Goal: Use online tool/utility: Utilize a website feature to perform a specific function

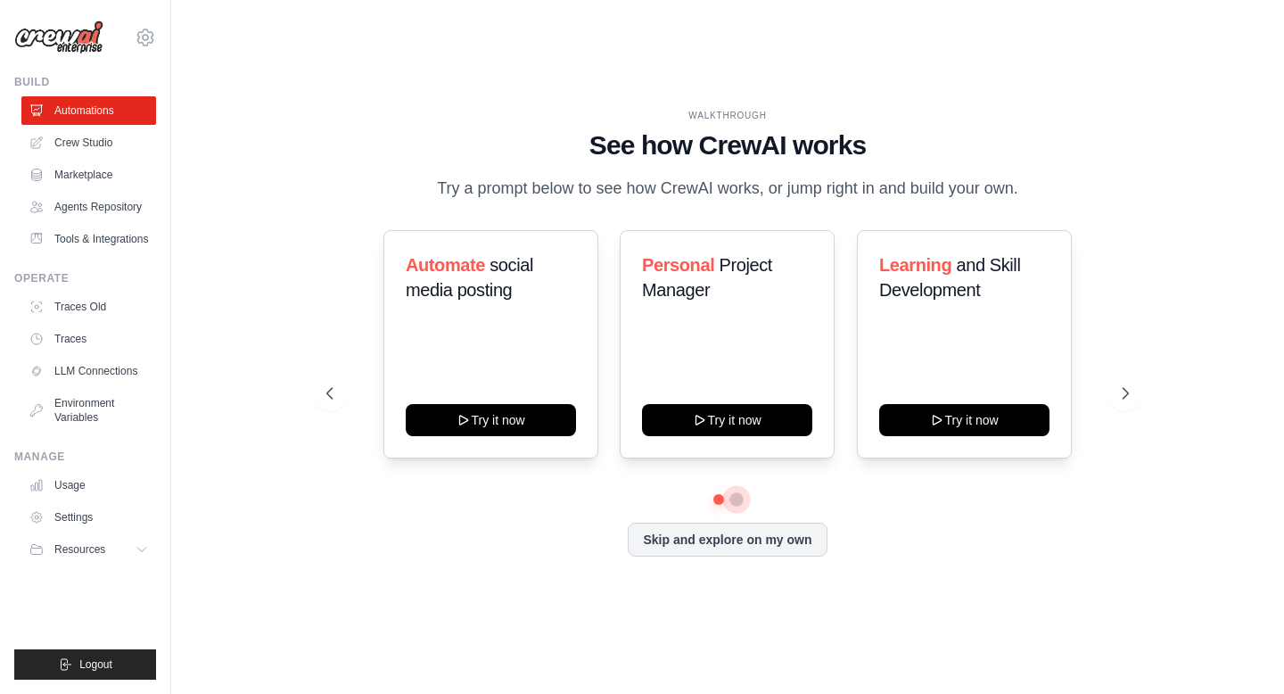
click at [735, 496] on button at bounding box center [737, 499] width 14 height 14
click at [1127, 385] on icon at bounding box center [1128, 393] width 18 height 18
drag, startPoint x: 723, startPoint y: 86, endPoint x: 874, endPoint y: 688, distance: 620.7
click at [876, 690] on main "WALKTHROUGH See how CrewAI works Try a prompt below to see how CrewAI works, or…" at bounding box center [727, 347] width 1113 height 694
click at [844, 327] on div "Automate social media posting Try it now Personal Project Manager Try it now Le…" at bounding box center [727, 344] width 802 height 228
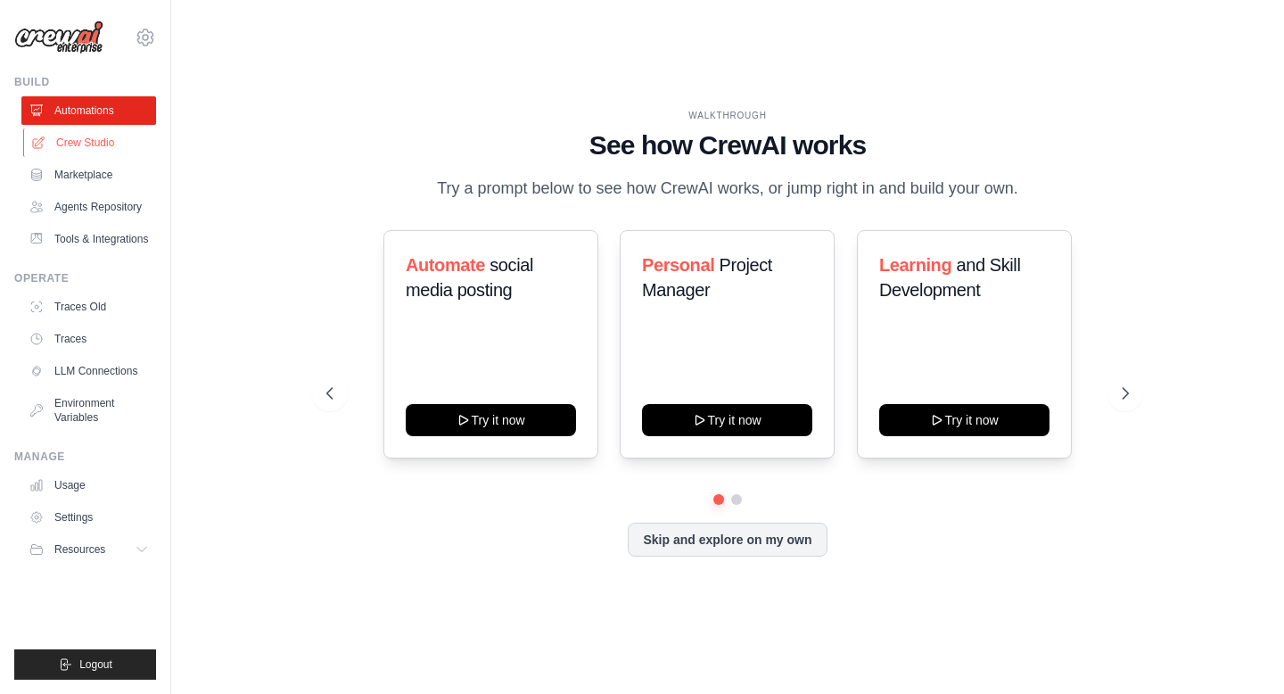
click at [79, 145] on link "Crew Studio" at bounding box center [90, 142] width 135 height 29
click at [91, 146] on link "Crew Studio" at bounding box center [90, 142] width 135 height 29
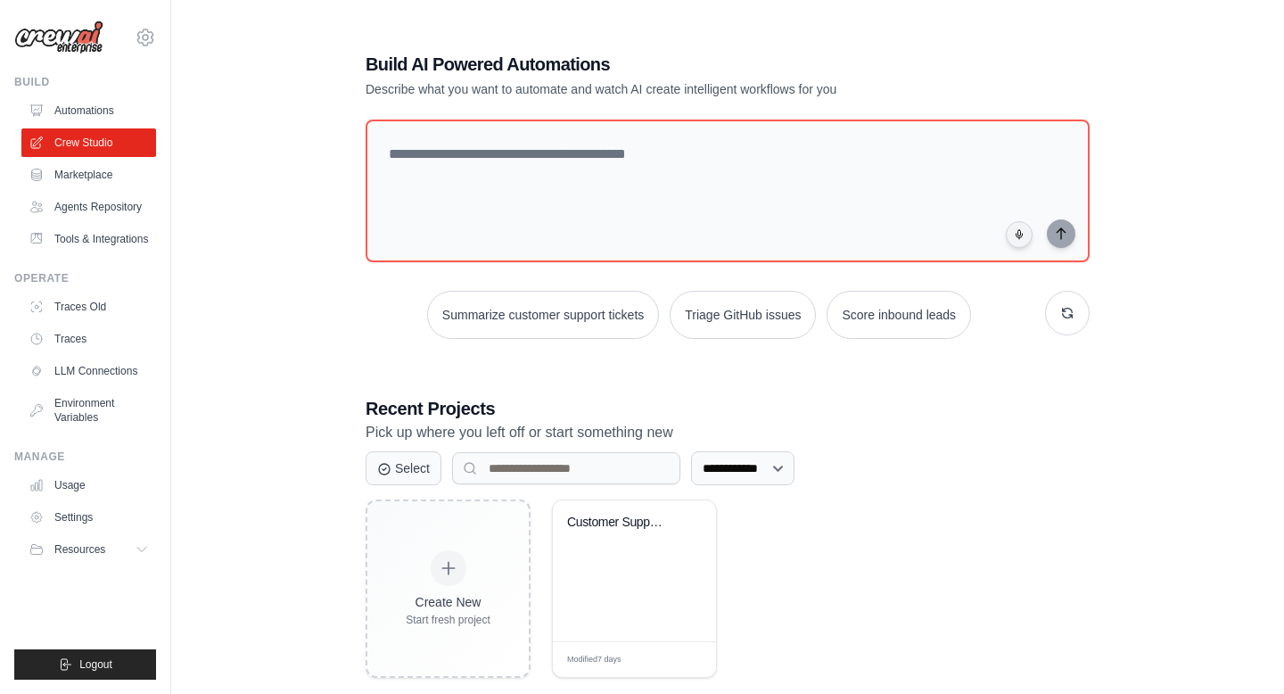
click at [549, 65] on h1 "Build AI Powered Automations" at bounding box center [665, 64] width 599 height 25
click at [472, 106] on div "**********" at bounding box center [727, 364] width 767 height 683
click at [472, 88] on p "Describe what you want to automate and watch AI create intelligent workflows fo…" at bounding box center [665, 89] width 599 height 18
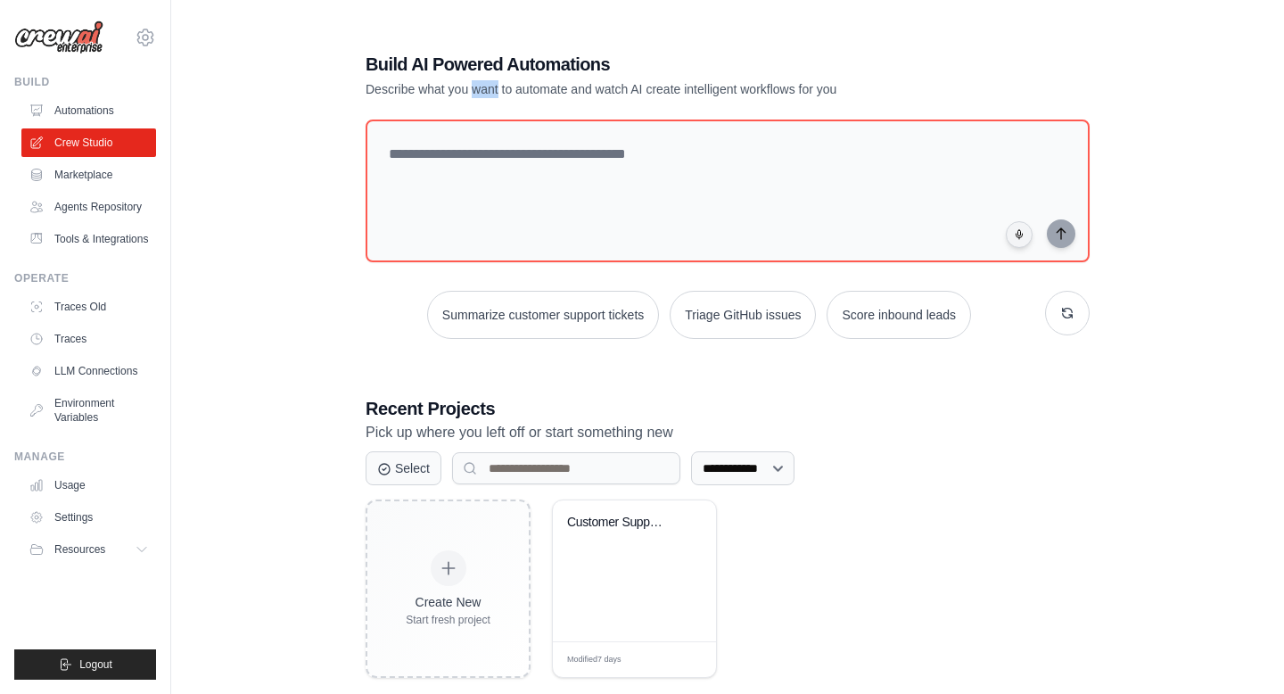
click at [472, 88] on p "Describe what you want to automate and watch AI create intelligent workflows fo…" at bounding box center [665, 89] width 599 height 18
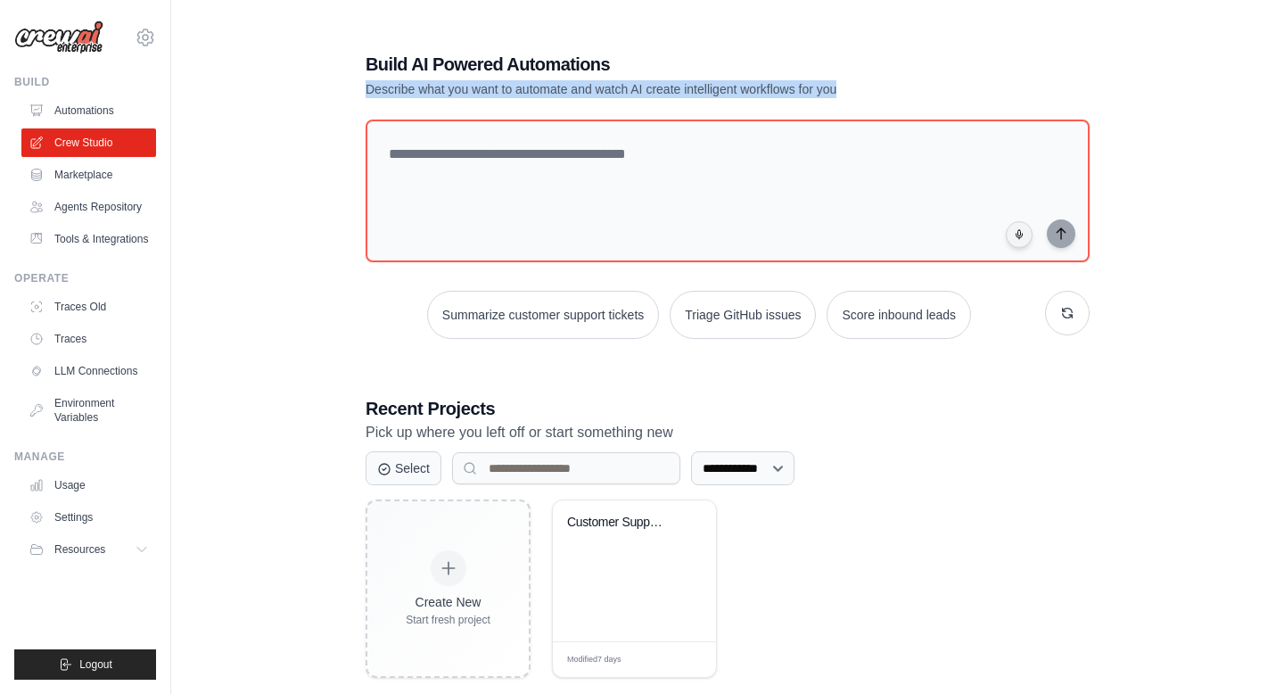
click at [472, 88] on p "Describe what you want to automate and watch AI create intelligent workflows fo…" at bounding box center [665, 89] width 599 height 18
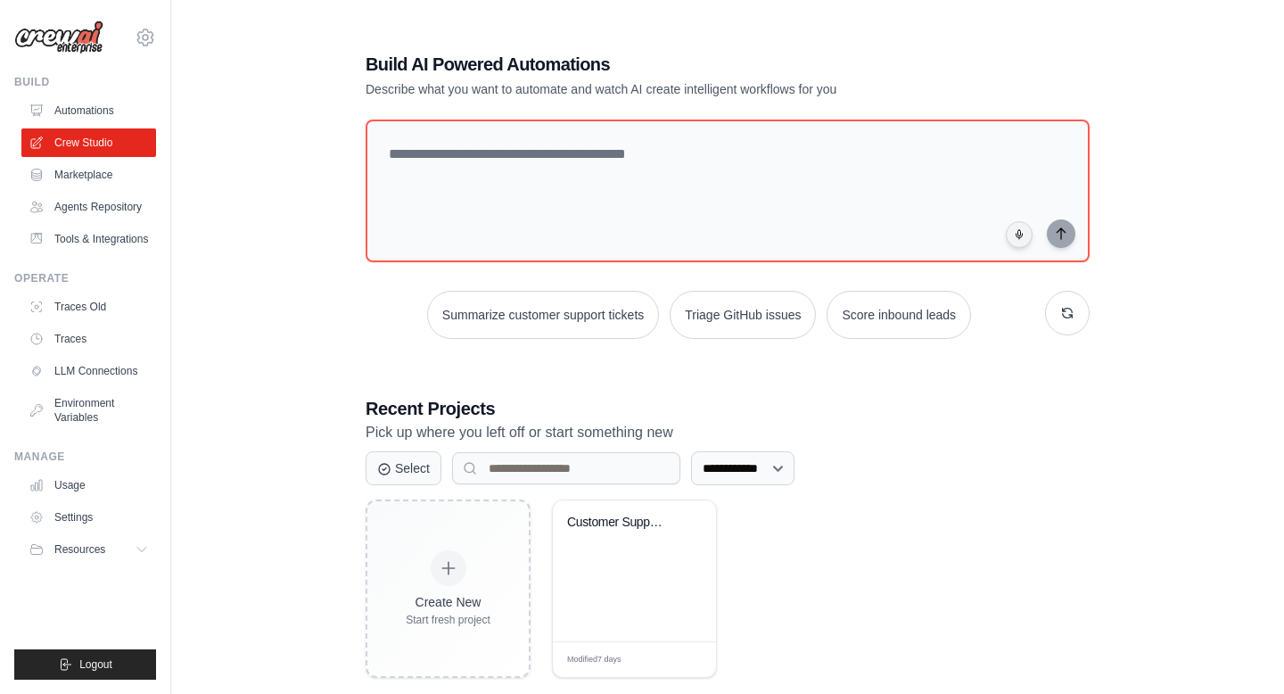
click at [471, 69] on h1 "Build AI Powered Automations" at bounding box center [665, 64] width 599 height 25
click at [900, 318] on button "Score inbound leads" at bounding box center [899, 315] width 145 height 48
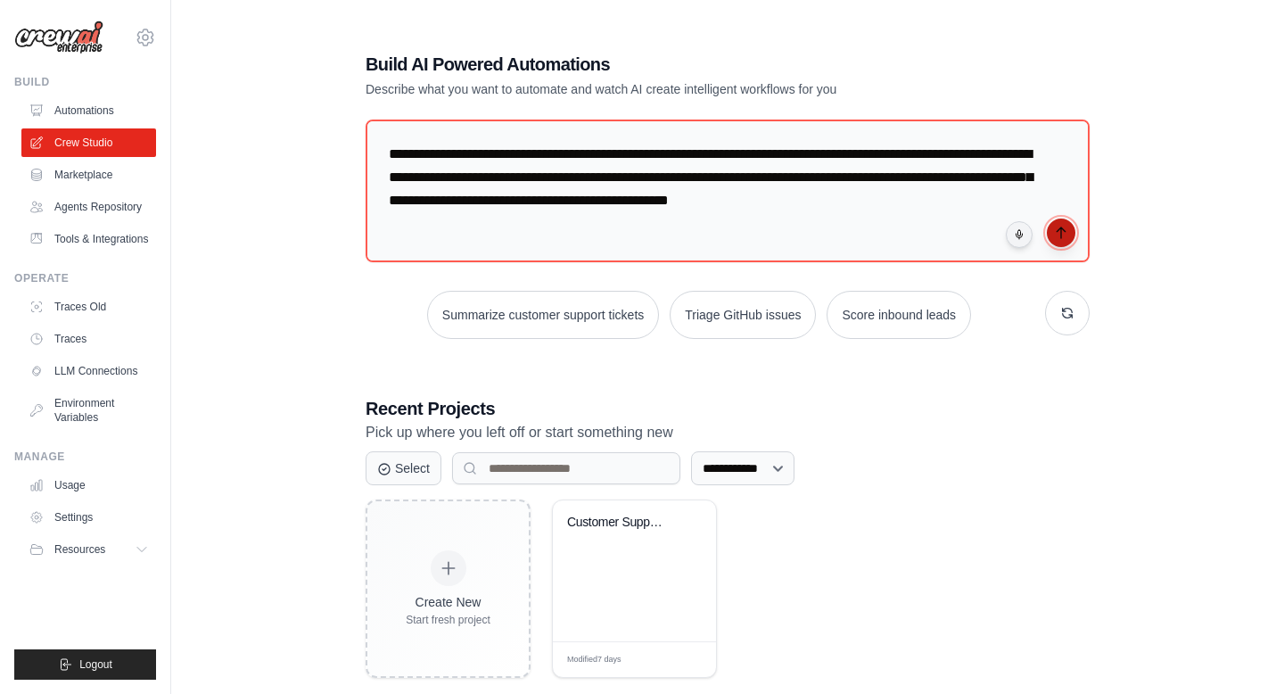
click at [1060, 227] on icon "submit" at bounding box center [1061, 233] width 14 height 14
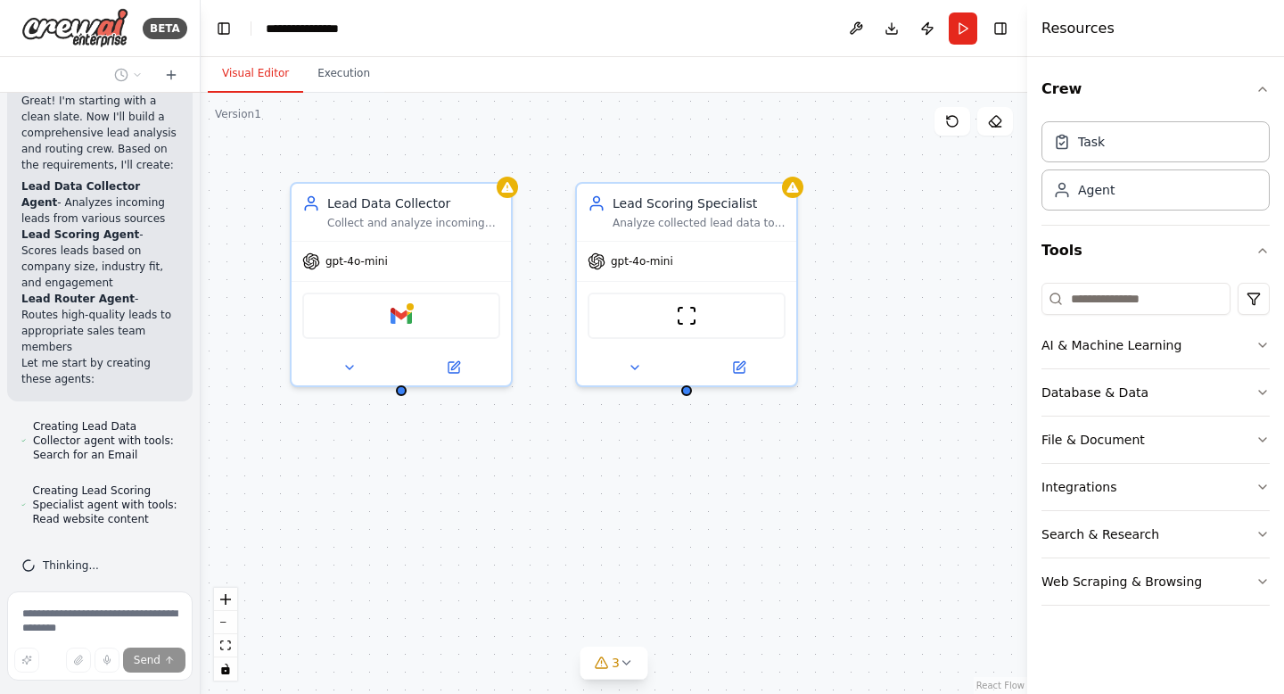
scroll to position [1352, 0]
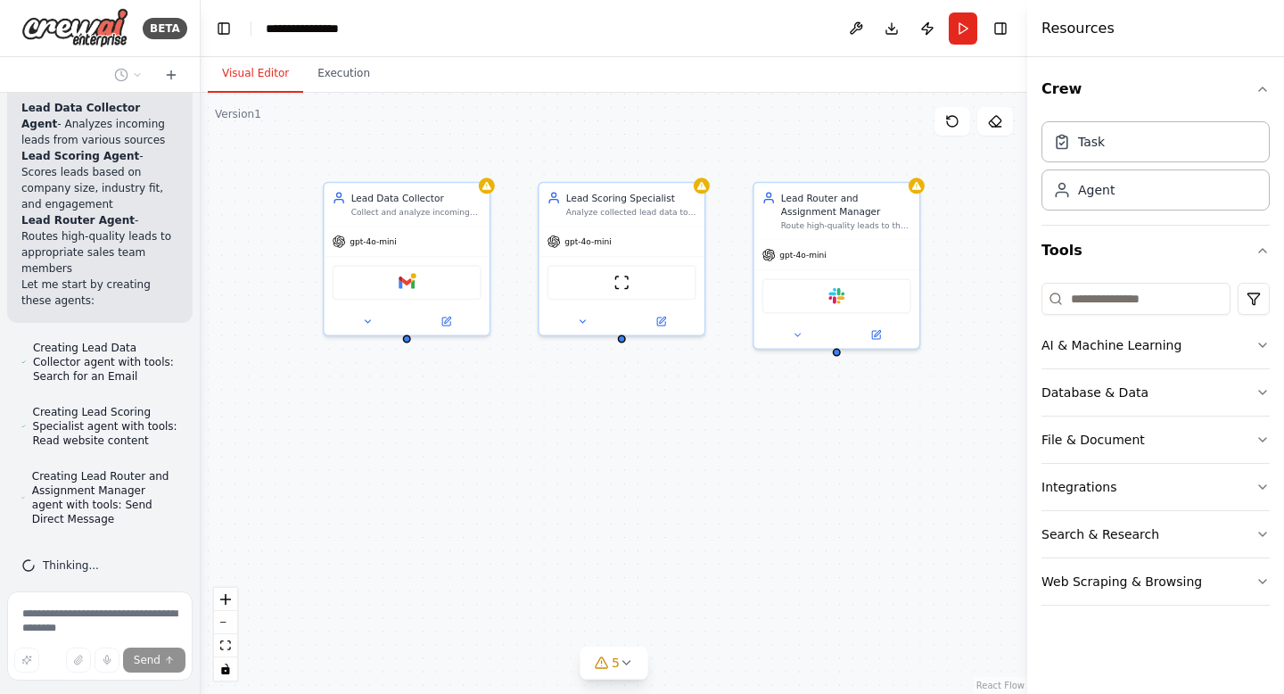
drag, startPoint x: 429, startPoint y: 131, endPoint x: 436, endPoint y: 147, distance: 17.6
click at [436, 147] on div "Lead Data Collector Collect and analyze incoming sales leads from various sourc…" at bounding box center [614, 393] width 827 height 601
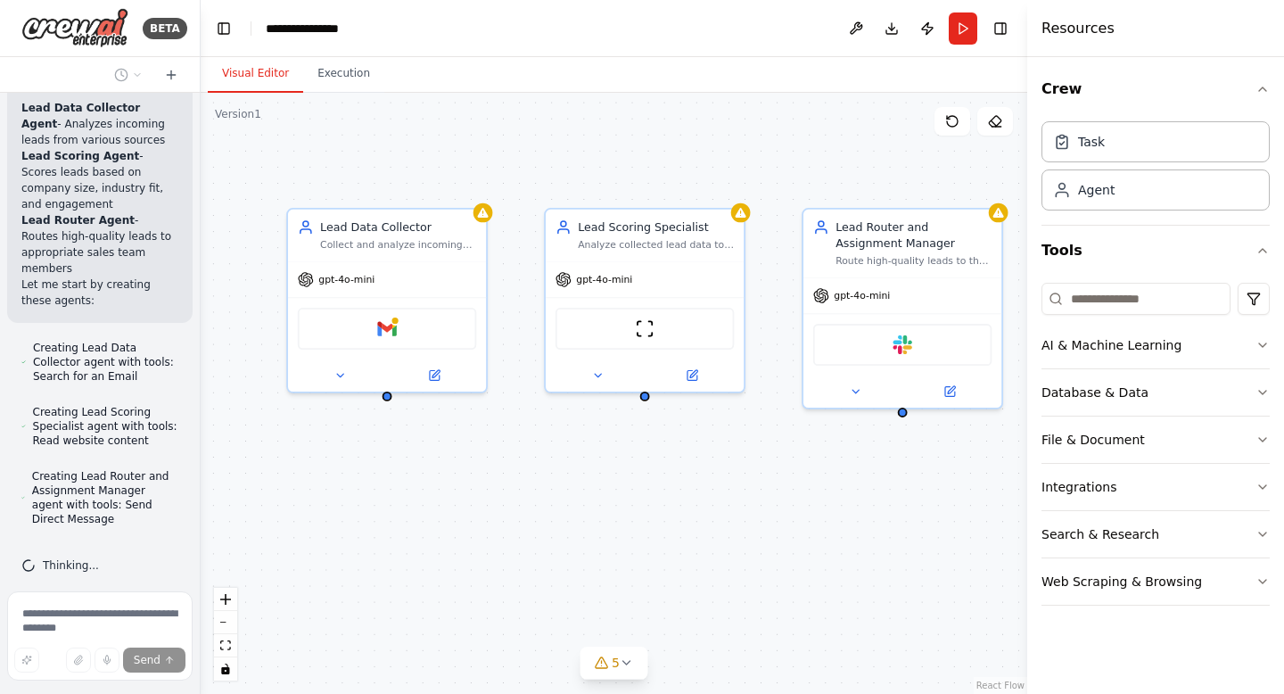
drag, startPoint x: 436, startPoint y: 147, endPoint x: 400, endPoint y: 147, distance: 36.6
click at [400, 147] on div "Lead Data Collector Collect and analyze incoming sales leads from various sourc…" at bounding box center [614, 393] width 827 height 601
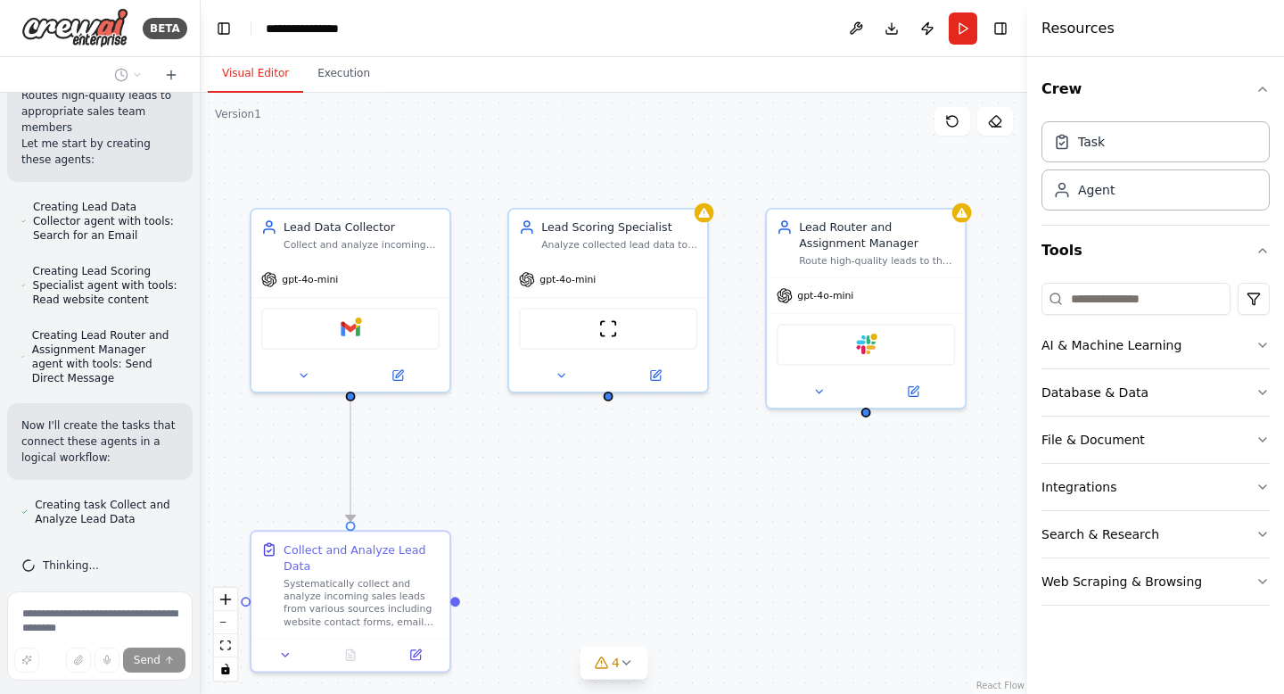
scroll to position [1543, 0]
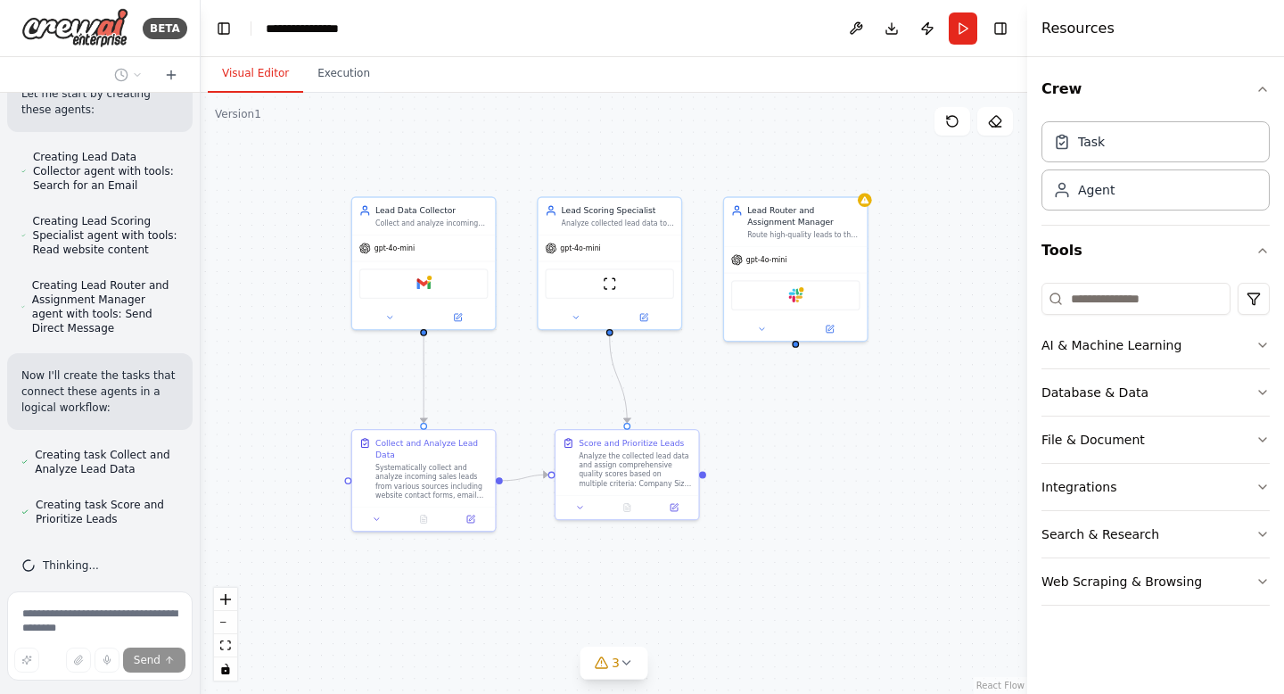
drag, startPoint x: 479, startPoint y: 170, endPoint x: 516, endPoint y: 169, distance: 37.5
click at [516, 169] on div ".deletable-edge-delete-btn { width: 20px; height: 20px; border: 0px solid #ffff…" at bounding box center [614, 393] width 827 height 601
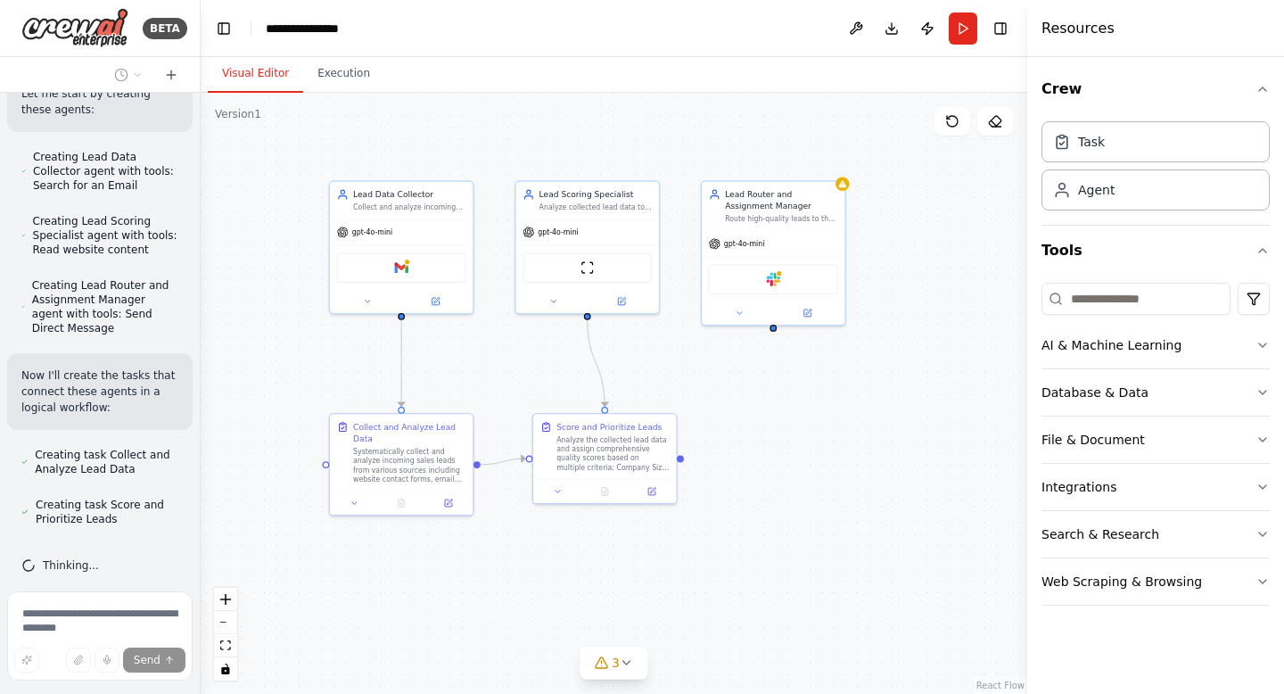
drag, startPoint x: 838, startPoint y: 373, endPoint x: 812, endPoint y: 356, distance: 31.7
click at [812, 355] on div ".deletable-edge-delete-btn { width: 20px; height: 20px; border: 0px solid #ffff…" at bounding box center [614, 393] width 827 height 601
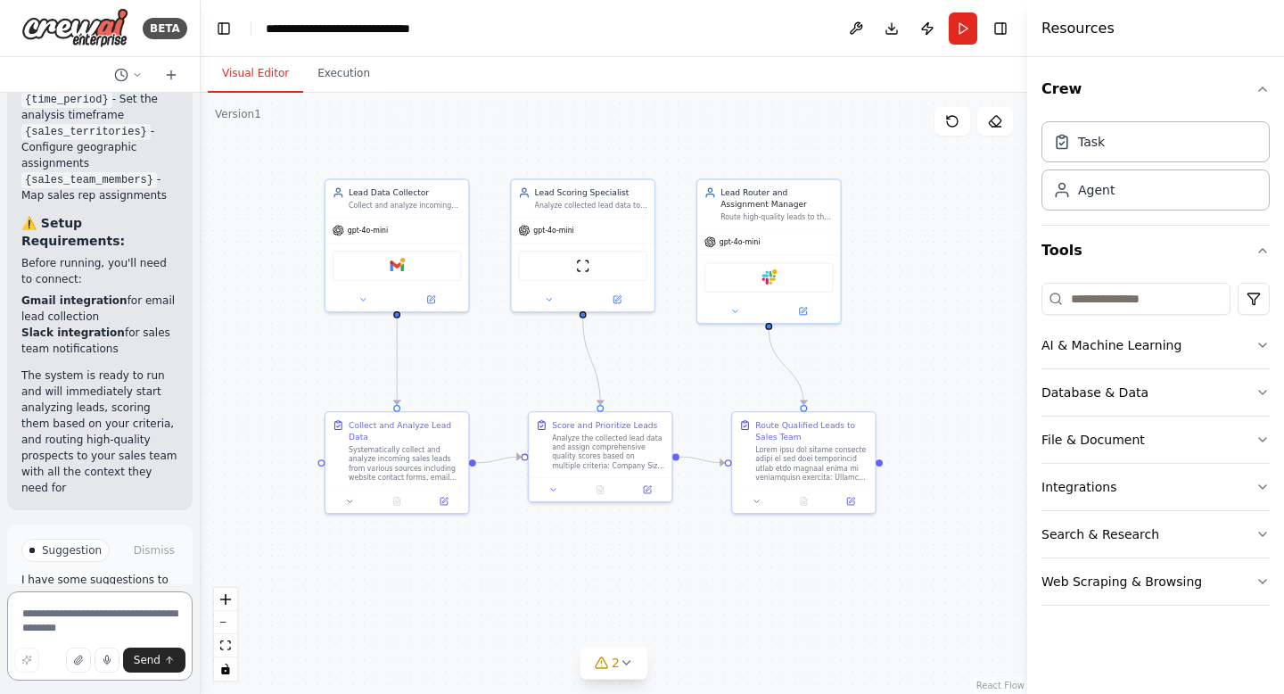
scroll to position [3611, 0]
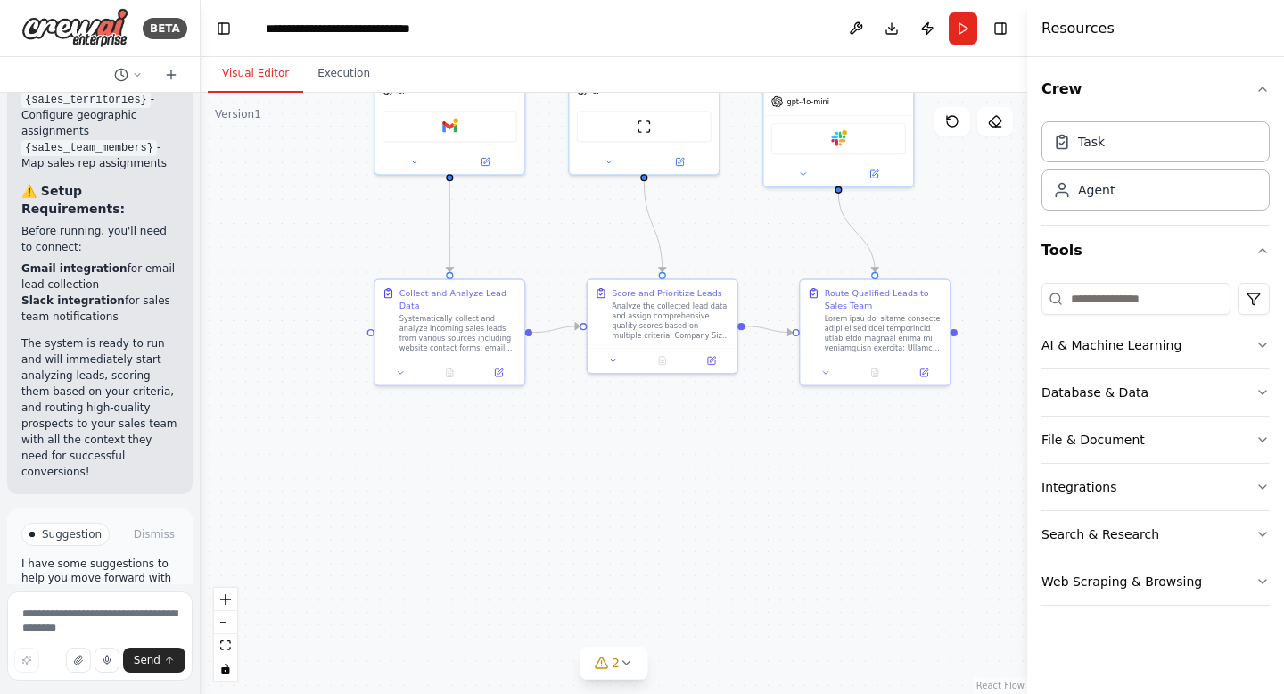
drag, startPoint x: 661, startPoint y: 318, endPoint x: 726, endPoint y: 175, distance: 156.9
click at [726, 175] on div ".deletable-edge-delete-btn { width: 20px; height: 20px; border: 0px solid #ffff…" at bounding box center [614, 393] width 827 height 601
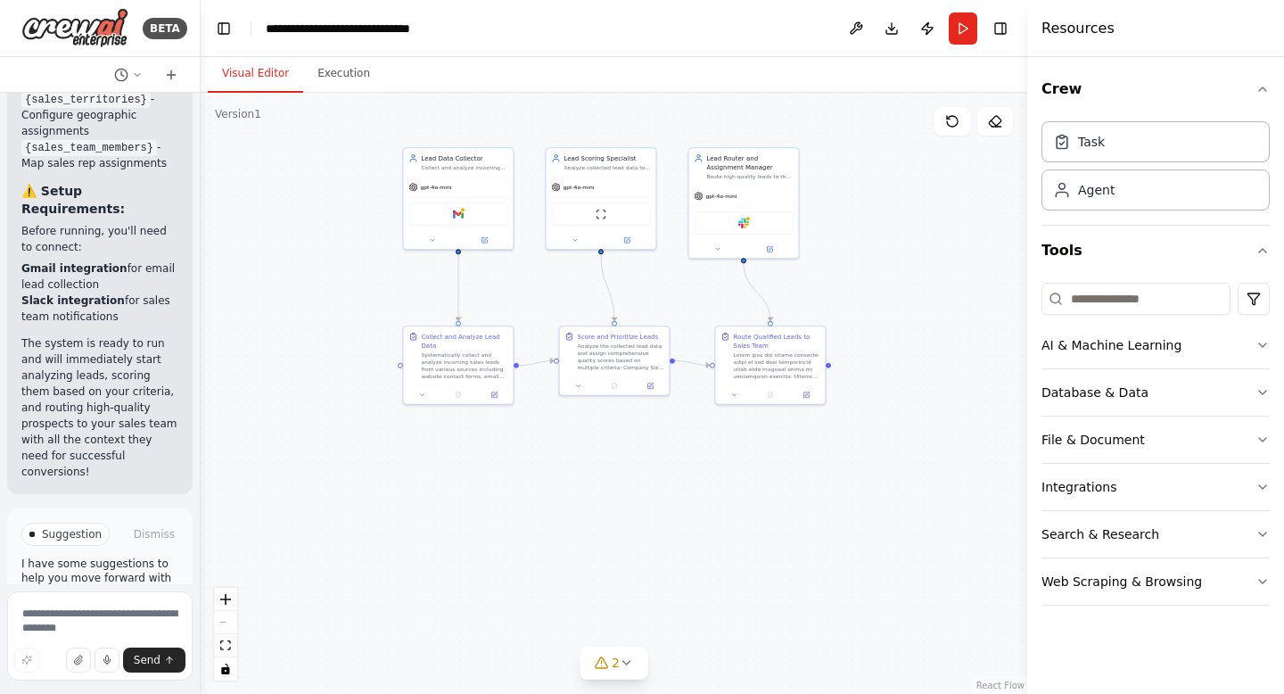
drag, startPoint x: 540, startPoint y: 194, endPoint x: 540, endPoint y: 285, distance: 90.1
click at [540, 285] on div ".deletable-edge-delete-btn { width: 20px; height: 20px; border: 0px solid #ffff…" at bounding box center [614, 393] width 827 height 601
